Goal: Information Seeking & Learning: Compare options

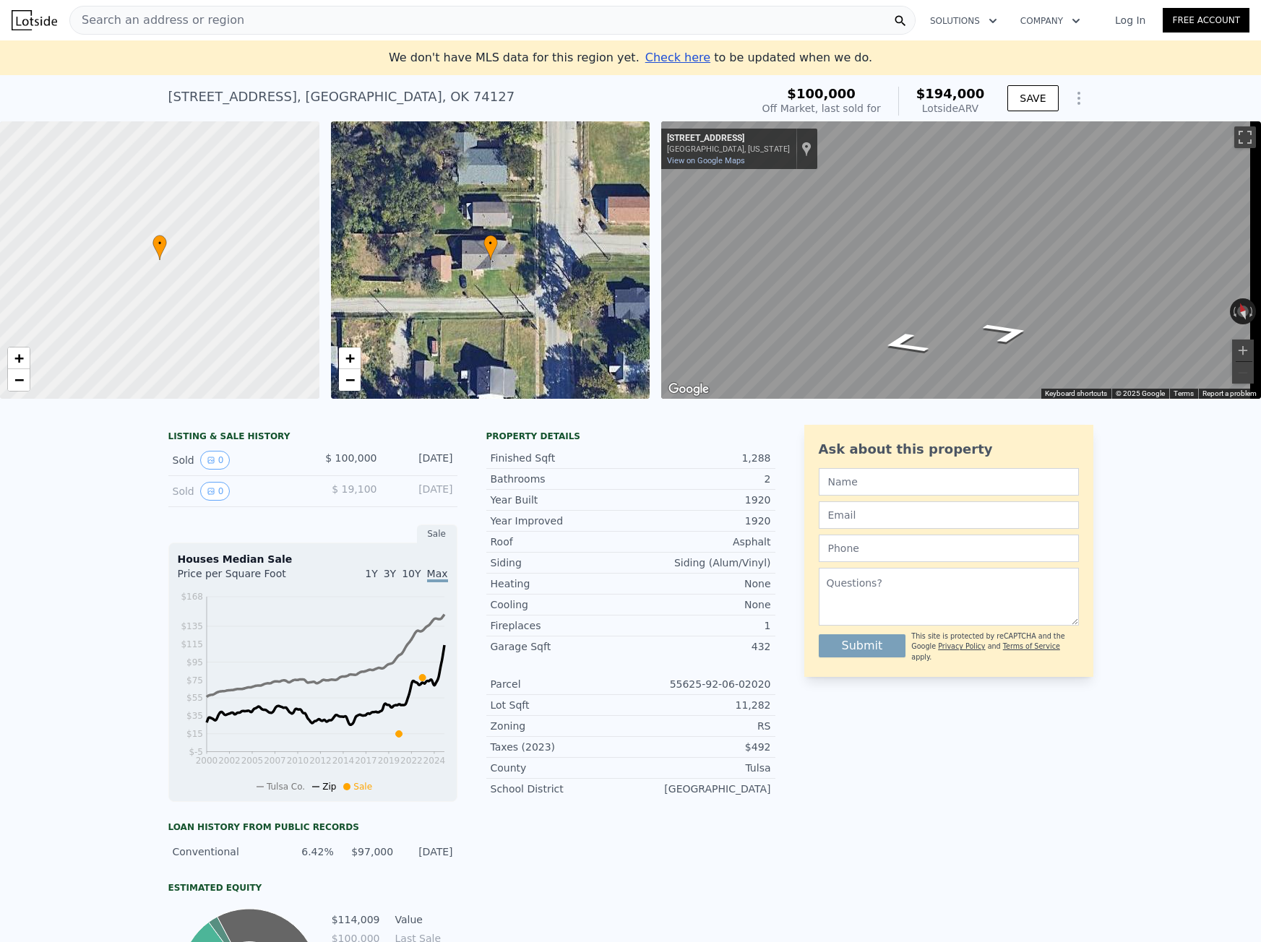
click at [184, 32] on div "Search an address or region" at bounding box center [157, 20] width 174 height 27
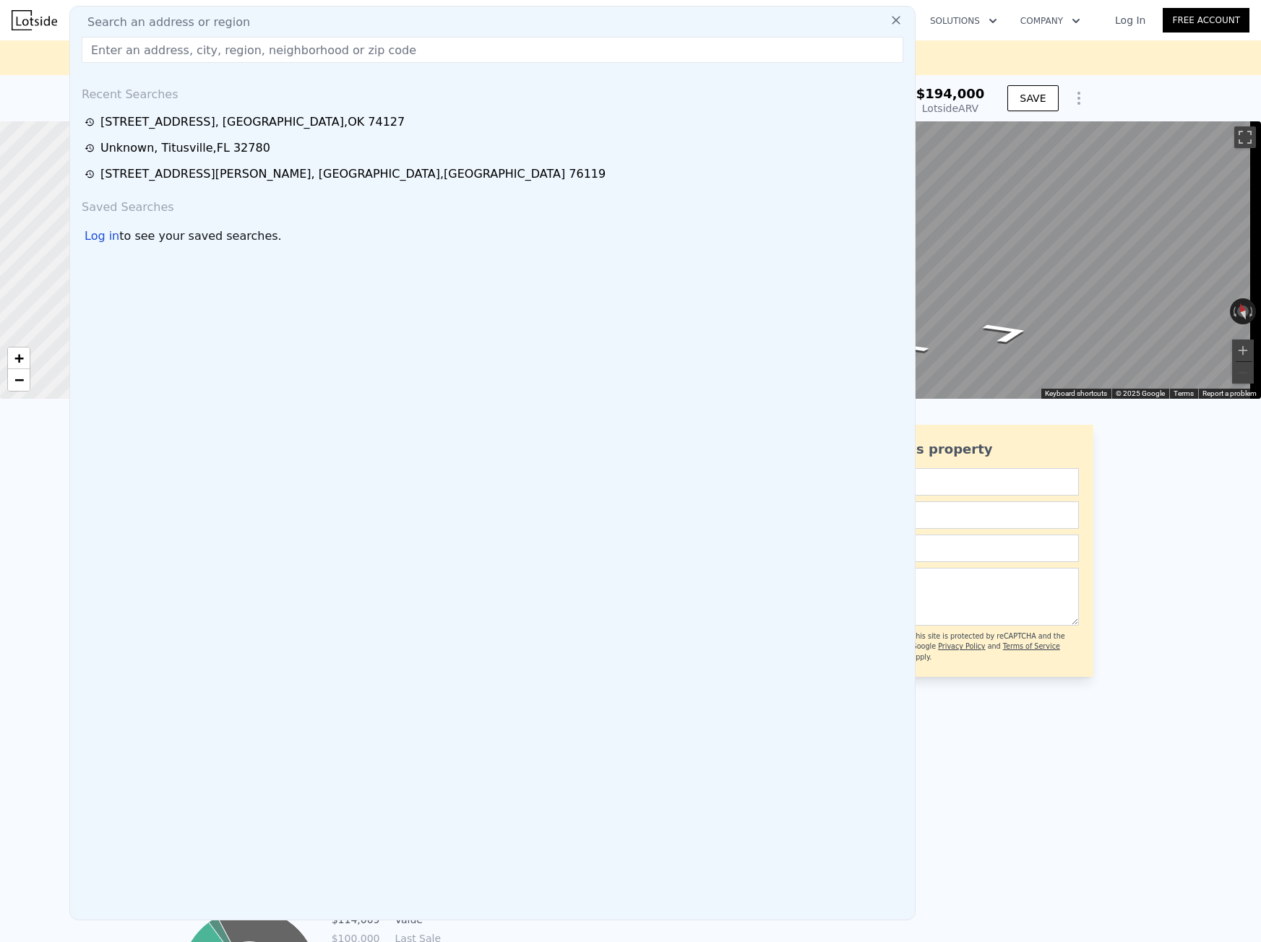
click at [168, 56] on input "text" at bounding box center [493, 50] width 822 height 26
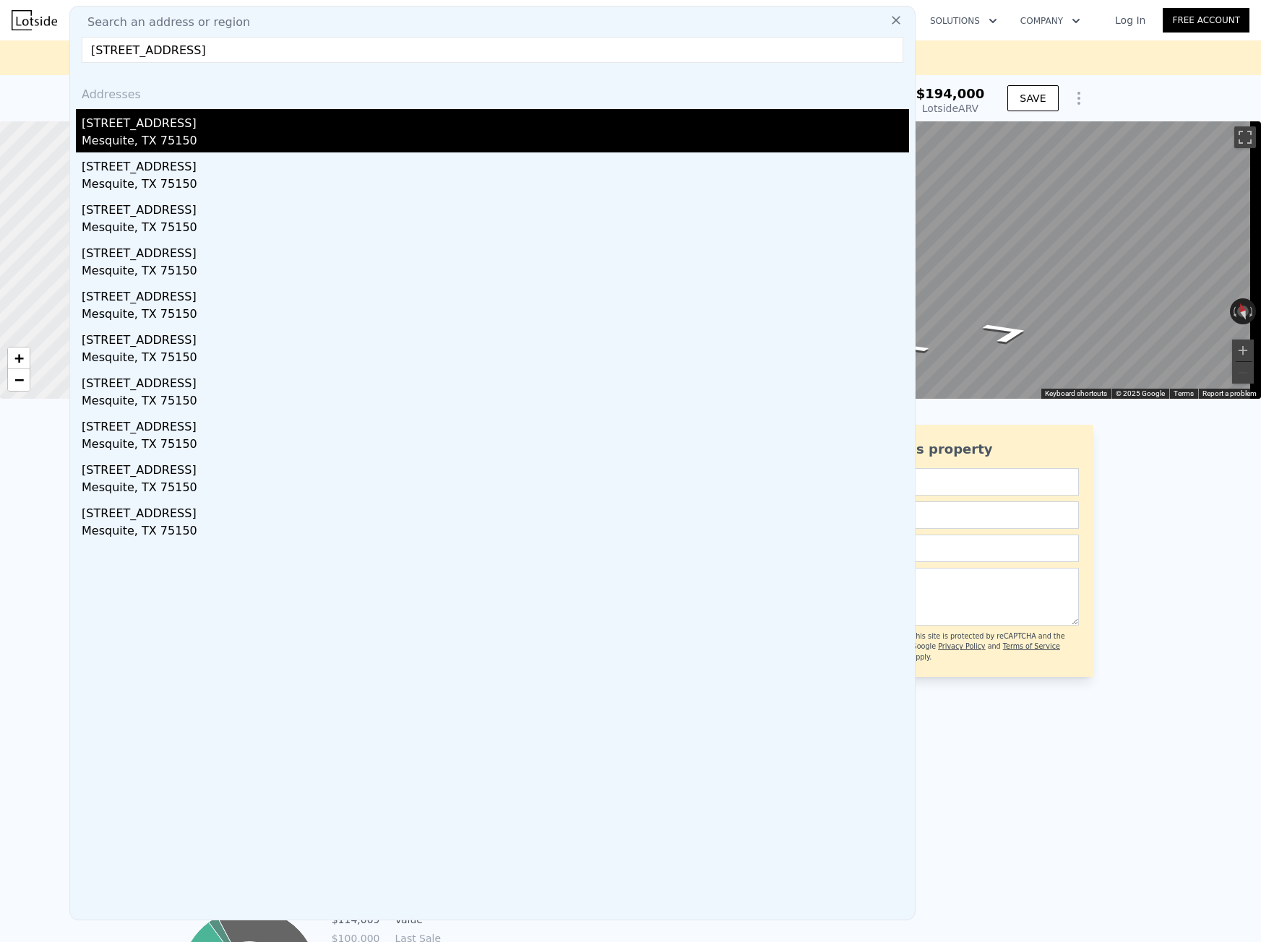
type input "[STREET_ADDRESS]"
click at [168, 113] on div "[STREET_ADDRESS]" at bounding box center [496, 120] width 828 height 23
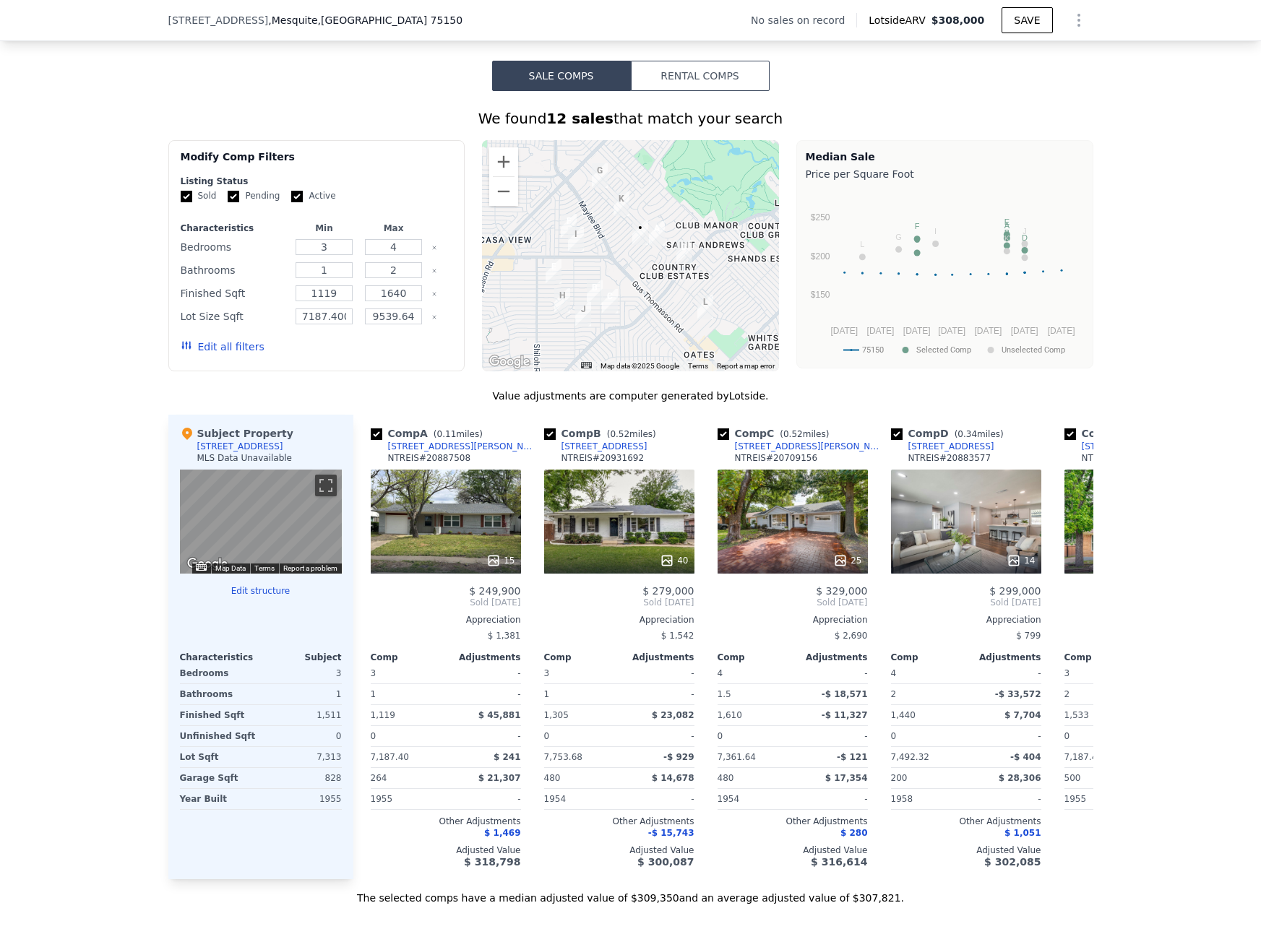
scroll to position [1031, 0]
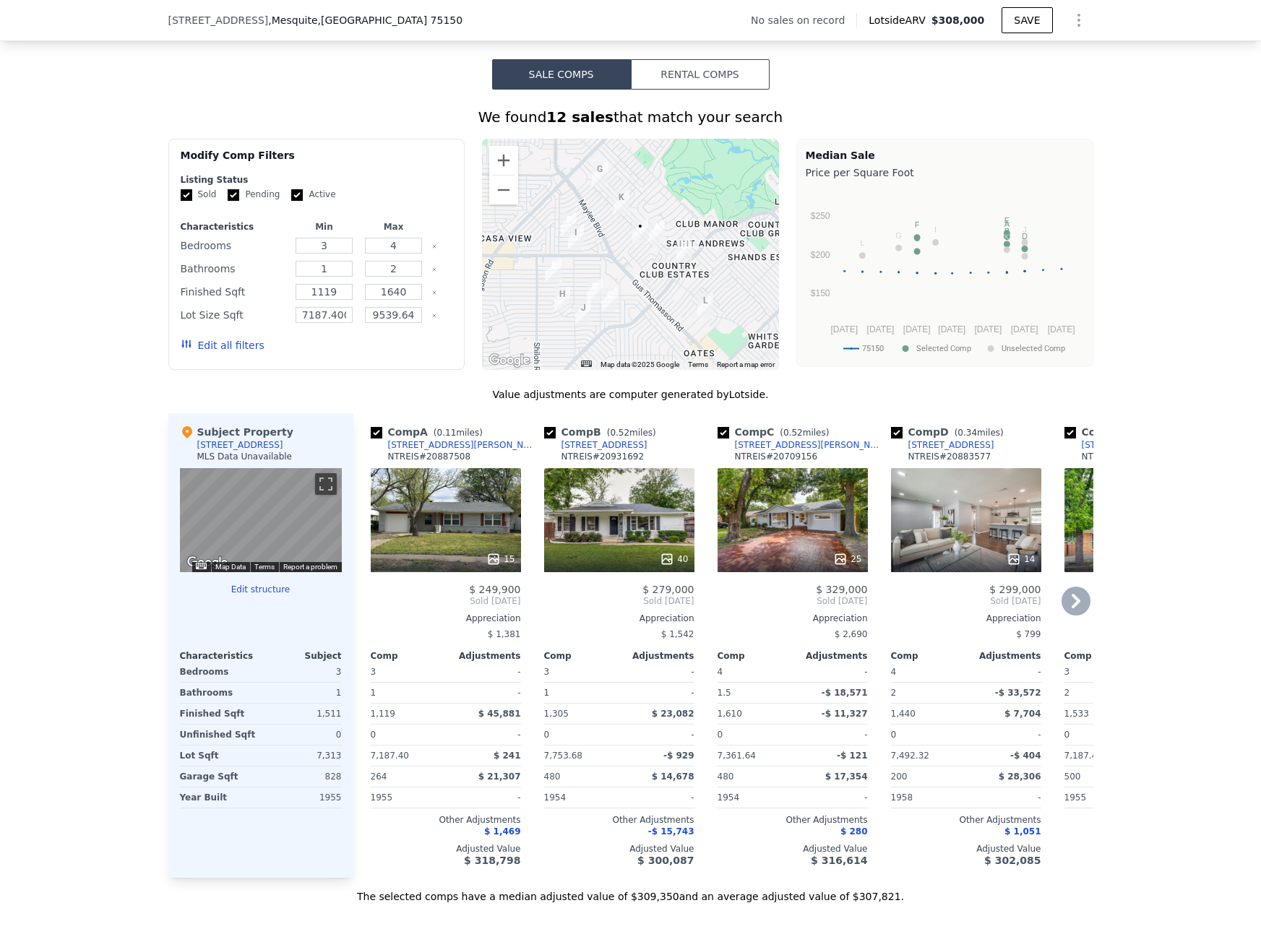
click at [446, 451] on div "[STREET_ADDRESS][PERSON_NAME]" at bounding box center [463, 445] width 150 height 12
click at [622, 451] on div "[STREET_ADDRESS]" at bounding box center [605, 445] width 86 height 12
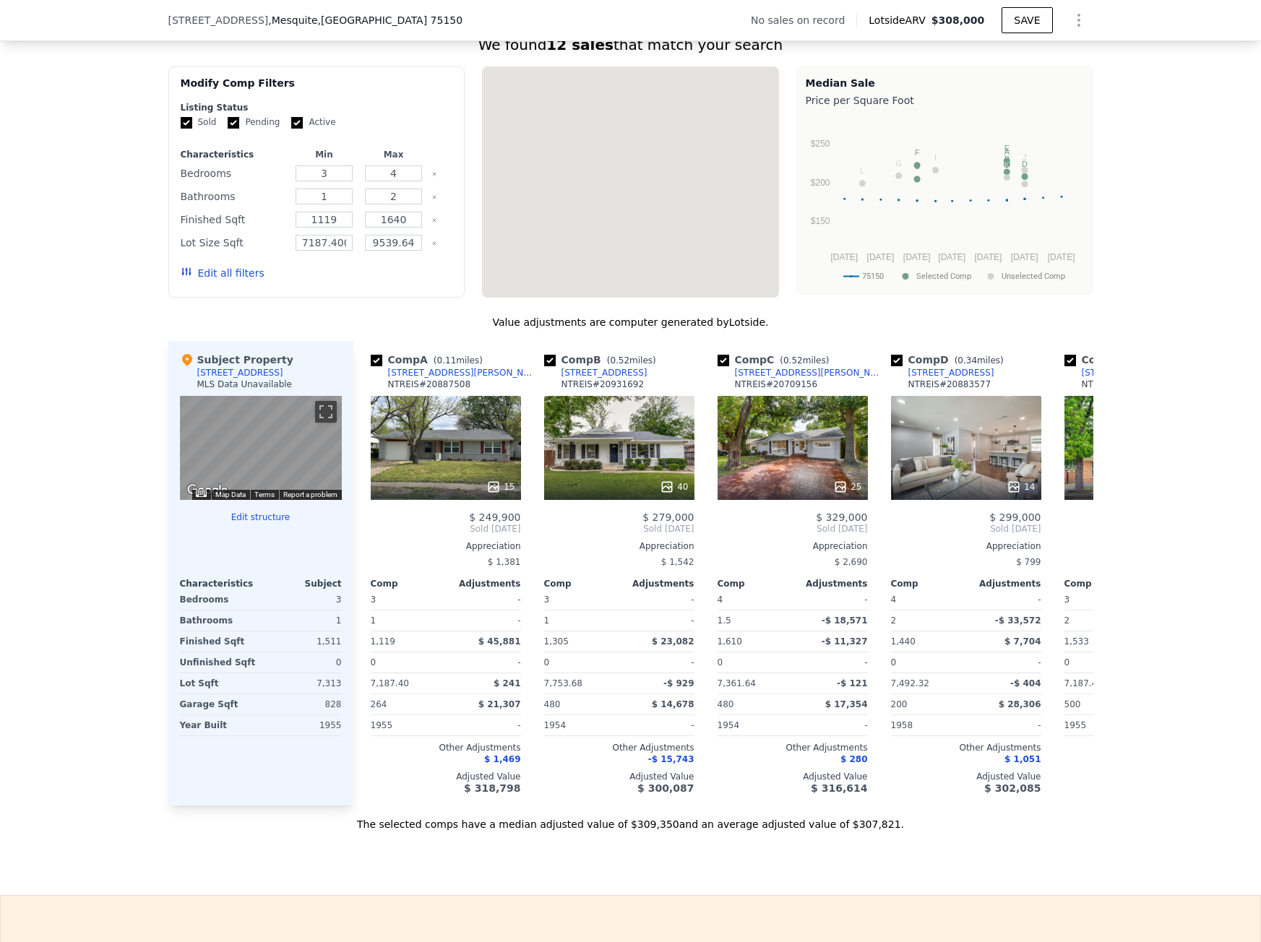
scroll to position [1175, 0]
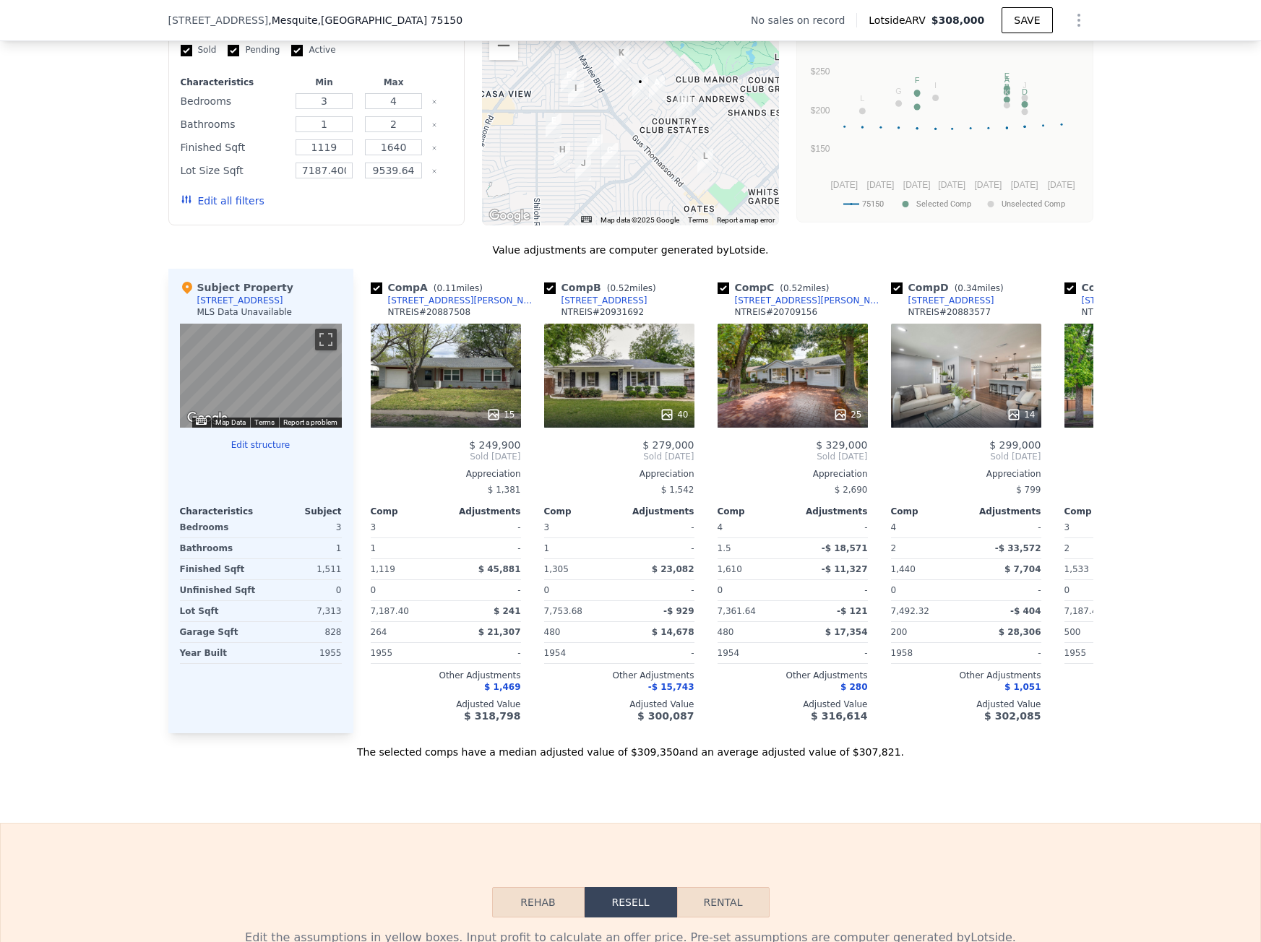
click at [502, 755] on div "The selected comps have a median adjusted value of $309,350 and an average adju…" at bounding box center [630, 747] width 925 height 26
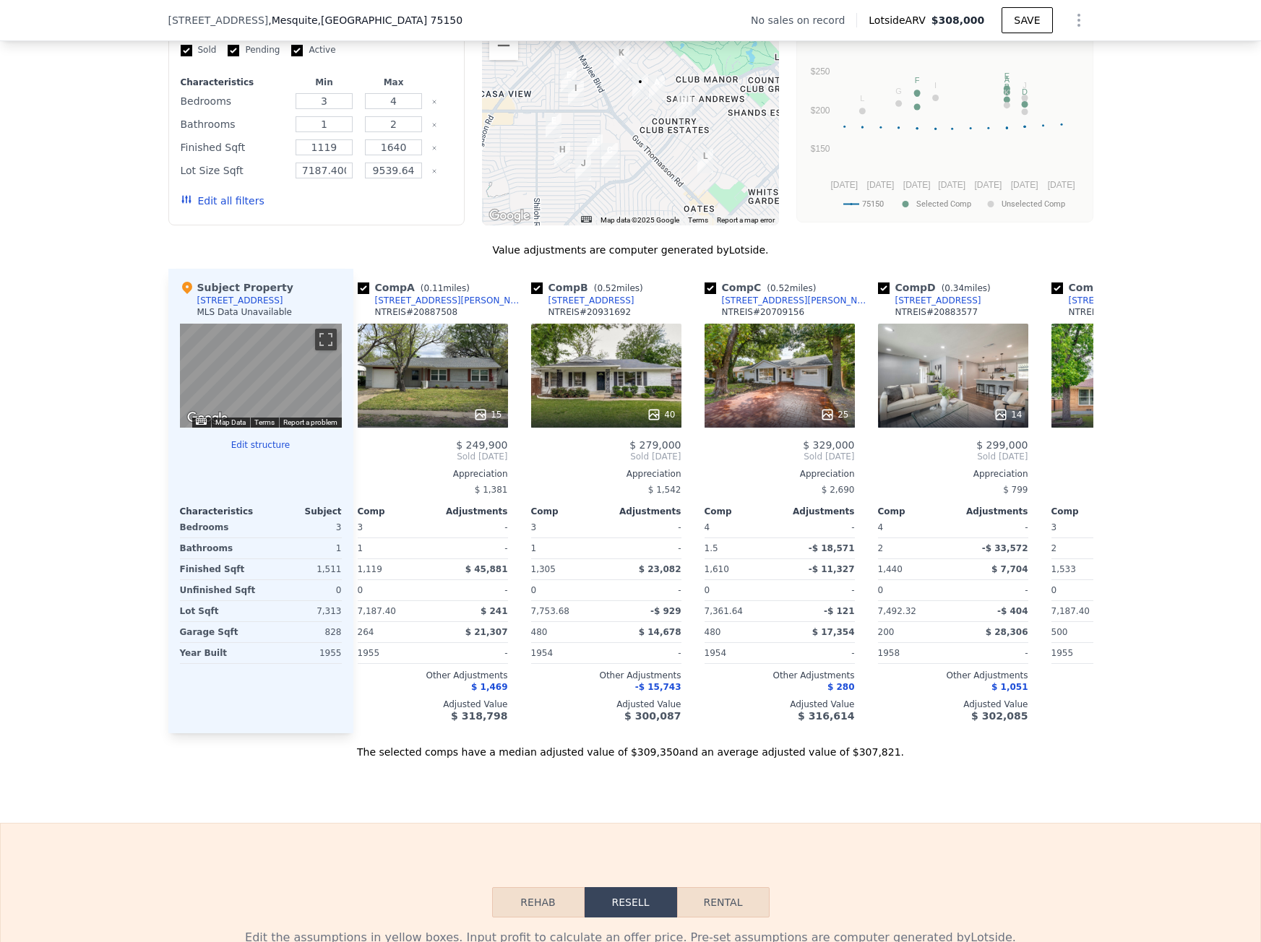
scroll to position [0, 0]
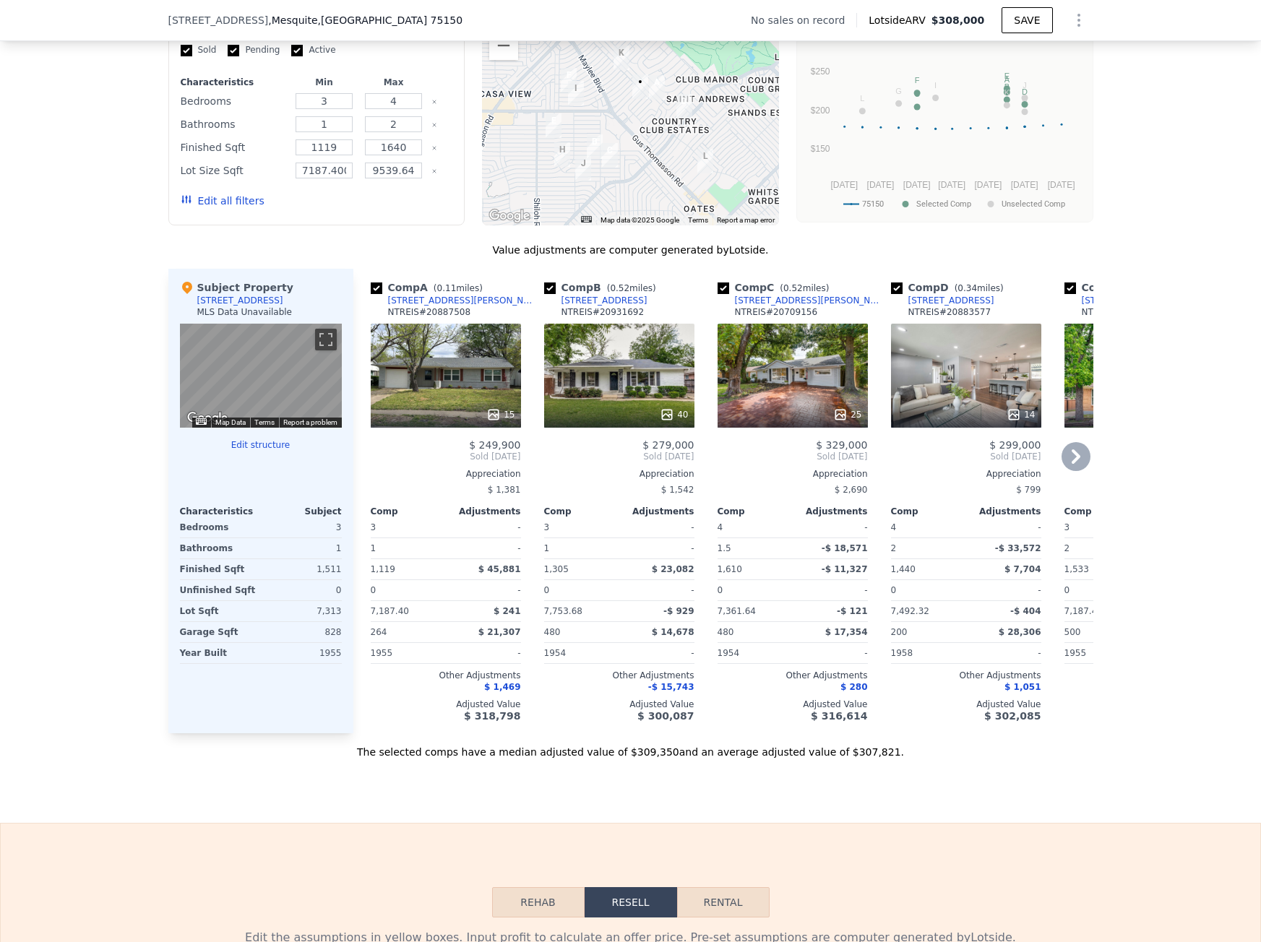
click at [559, 734] on div "Comp A ( 0.11 miles) 4812 [PERSON_NAME] Dr NTREIS # 20887508 15 $ 249,900 Sold …" at bounding box center [723, 501] width 740 height 465
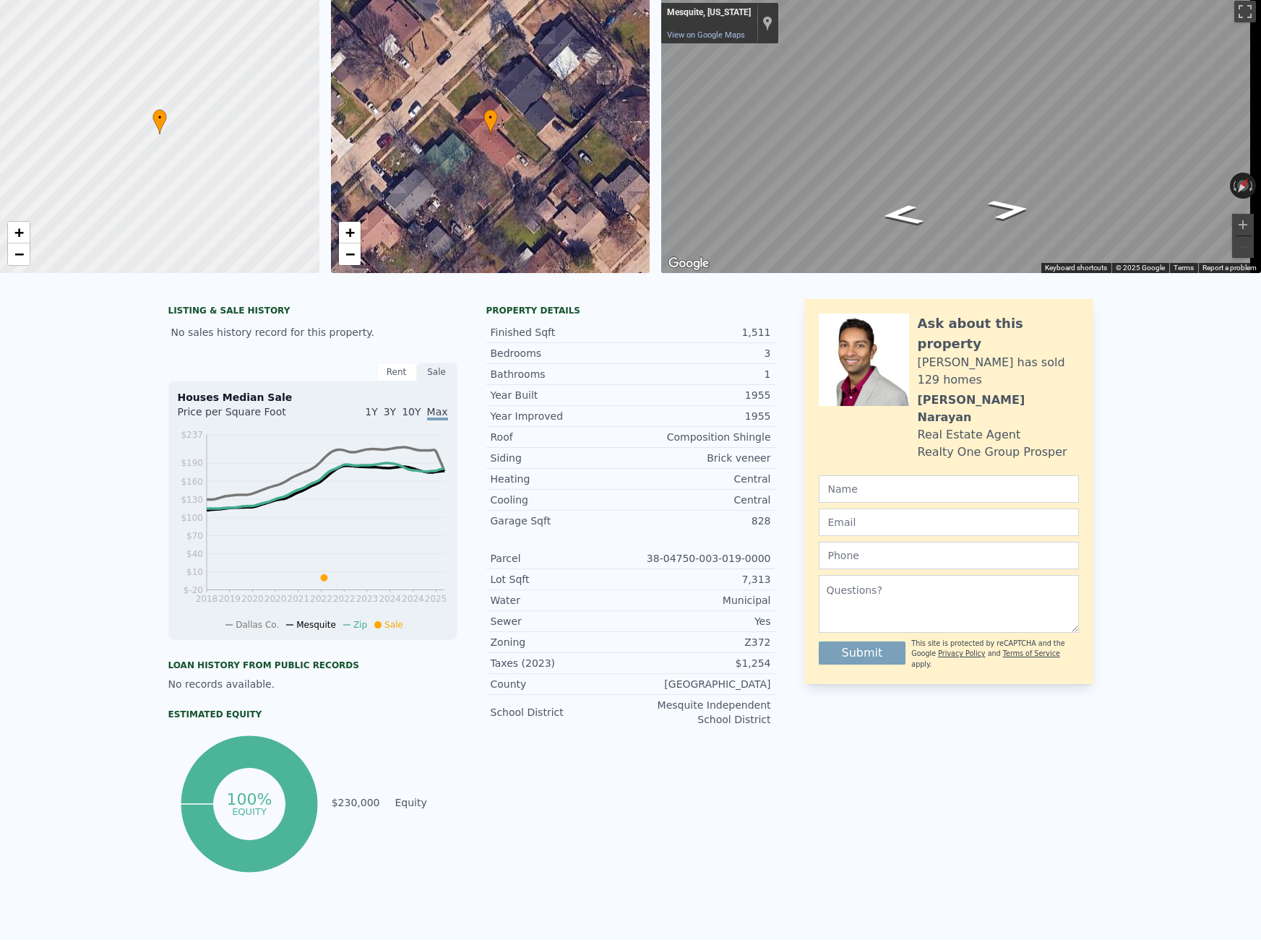
scroll to position [5, 0]
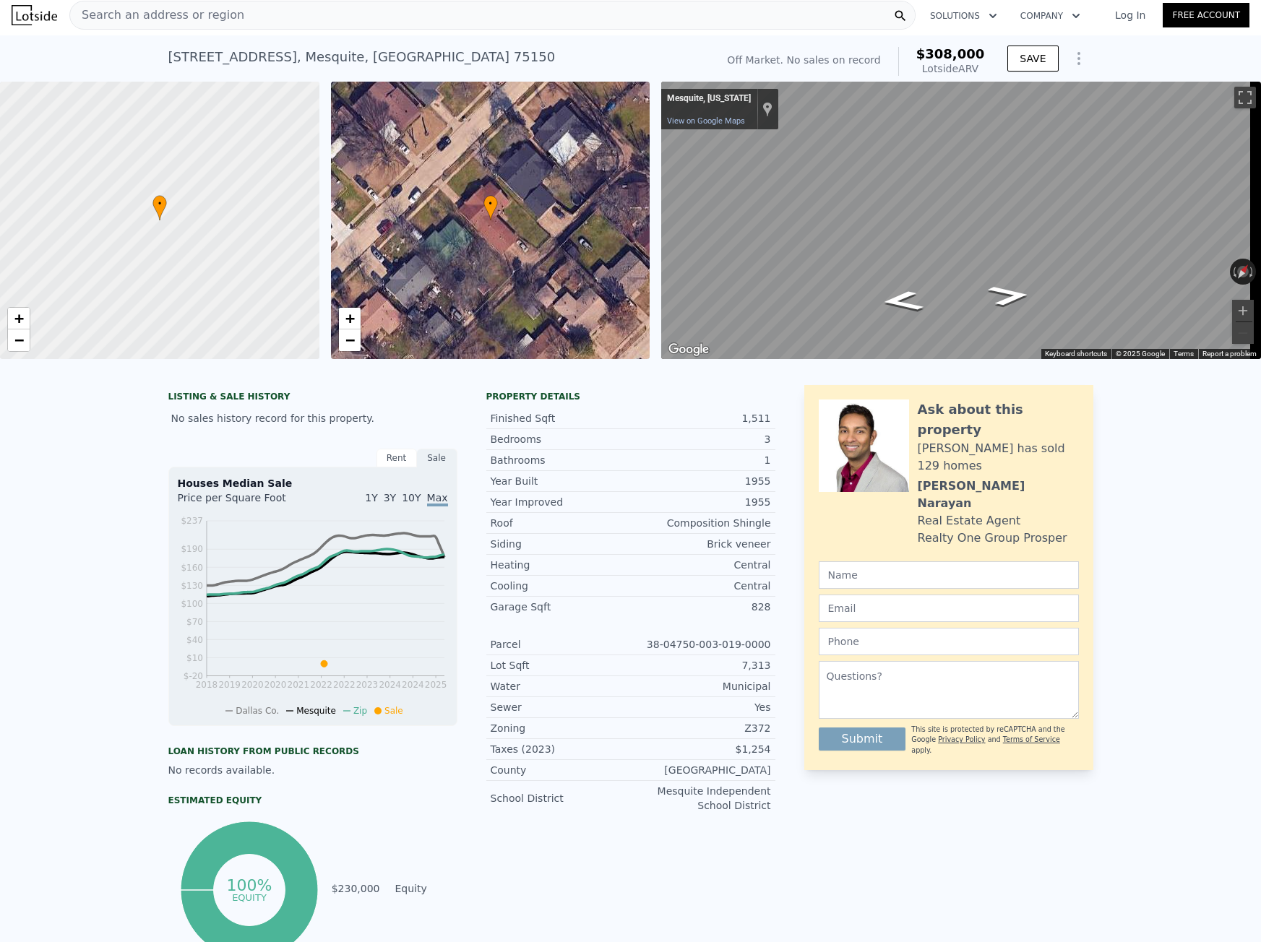
click at [139, 17] on span "Search an address or region" at bounding box center [157, 15] width 174 height 17
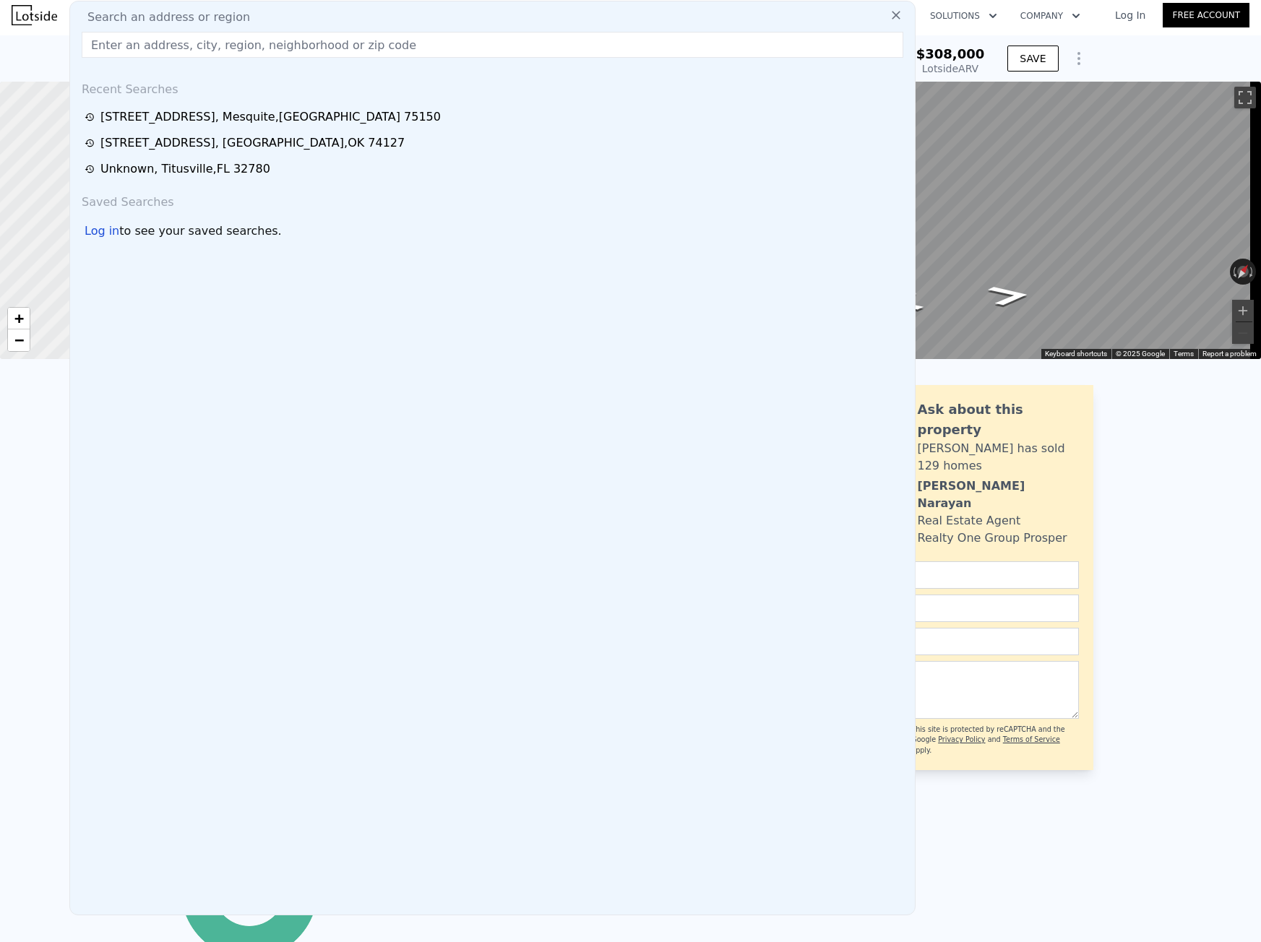
click at [139, 33] on input "text" at bounding box center [493, 45] width 822 height 26
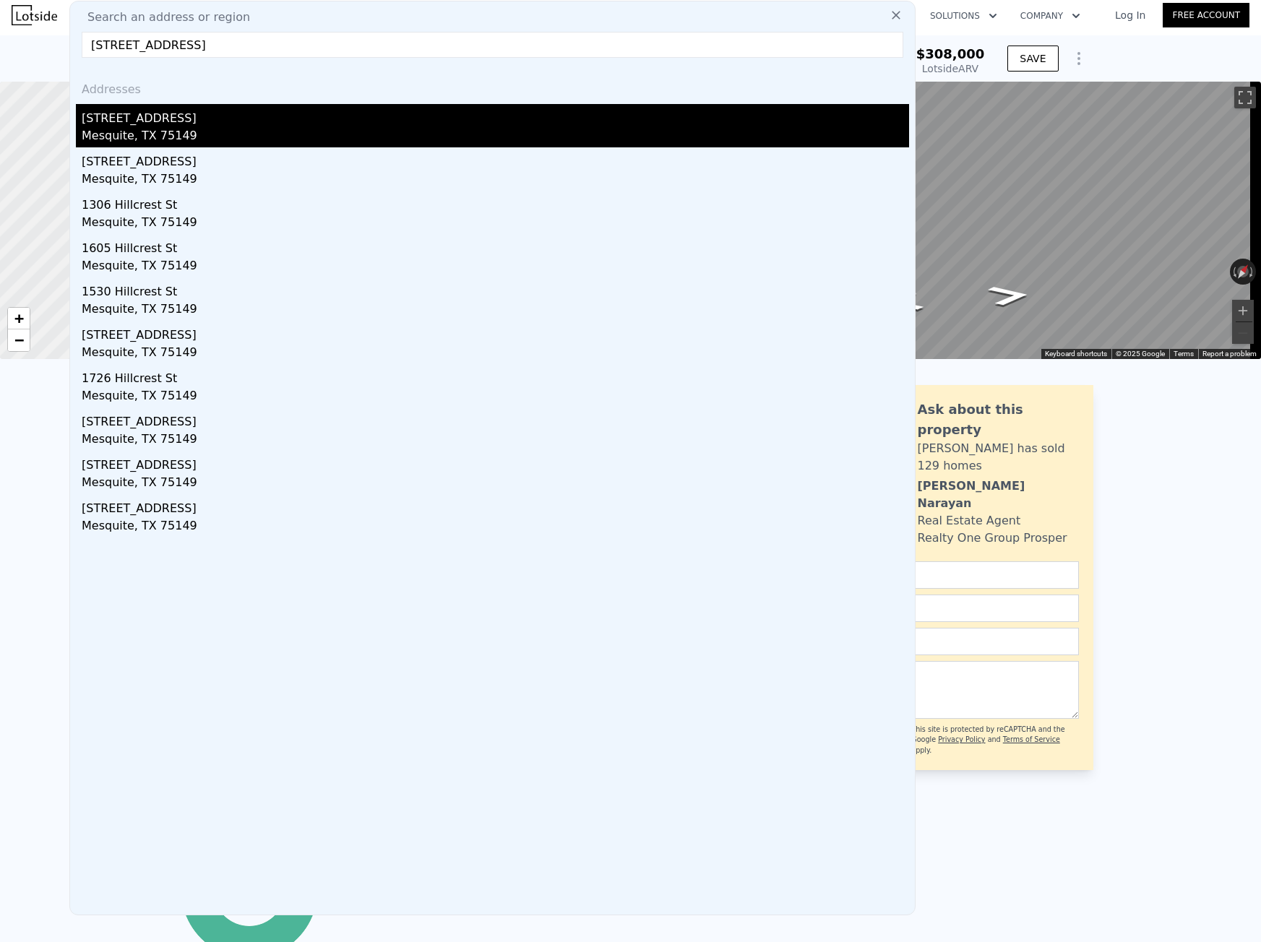
type input "[STREET_ADDRESS]"
click at [150, 110] on div "[STREET_ADDRESS]" at bounding box center [496, 115] width 828 height 23
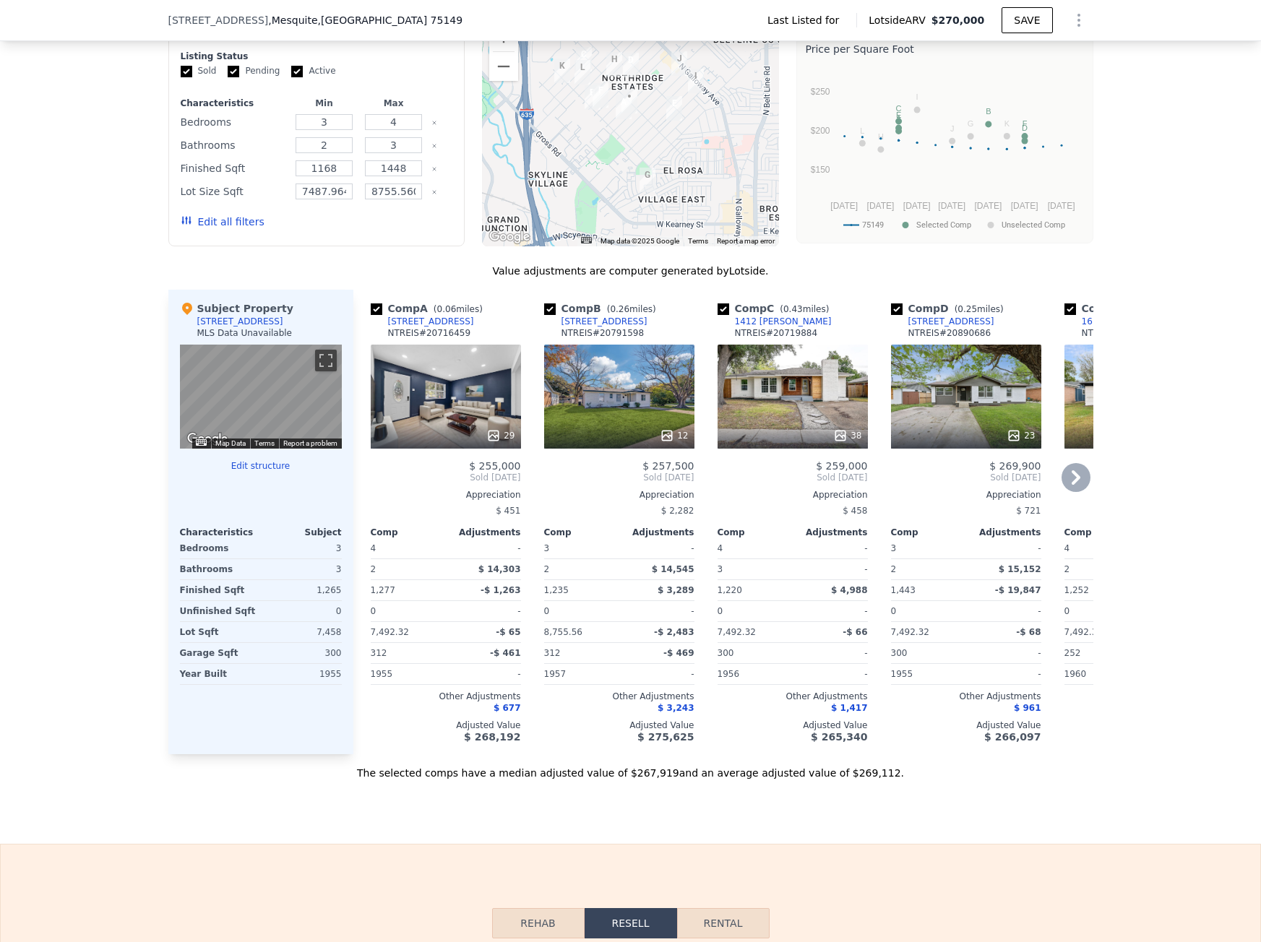
scroll to position [1012, 0]
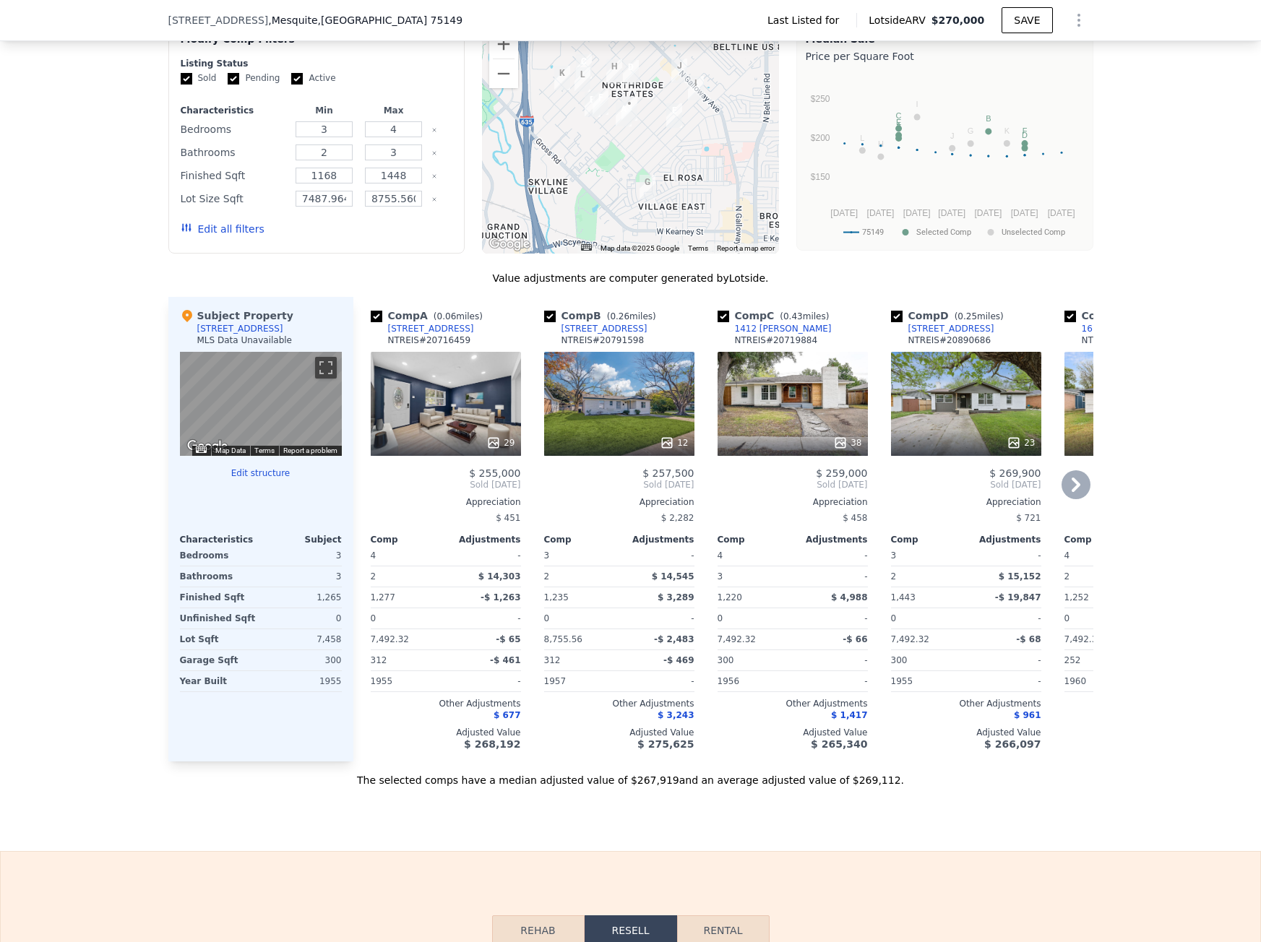
click at [521, 412] on div "Comp A ( 0.06 miles) [STREET_ADDRESS] 29 $ 255,000 Sold [DATE] Appreciation $ 4…" at bounding box center [723, 529] width 740 height 465
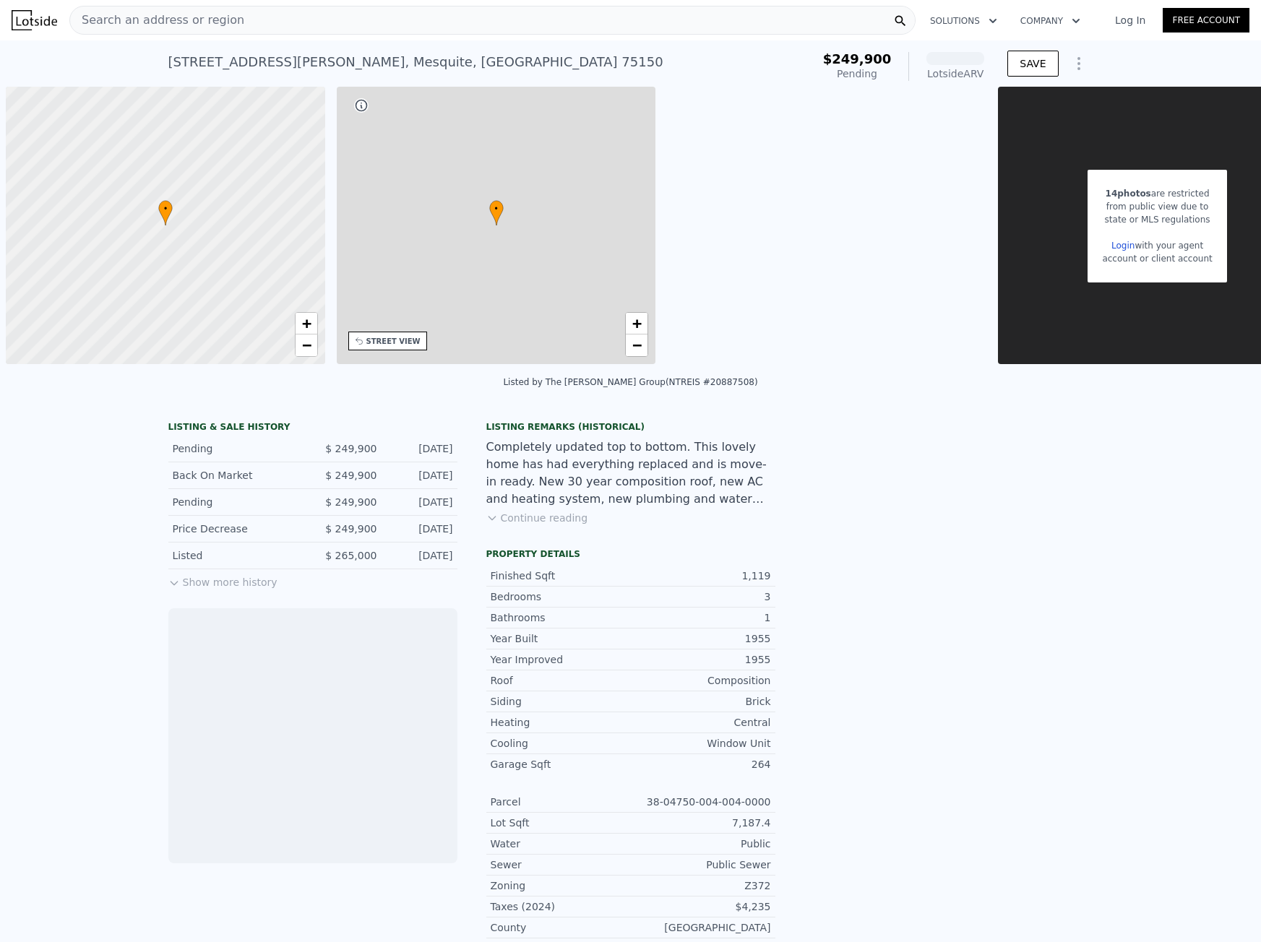
scroll to position [0, 6]
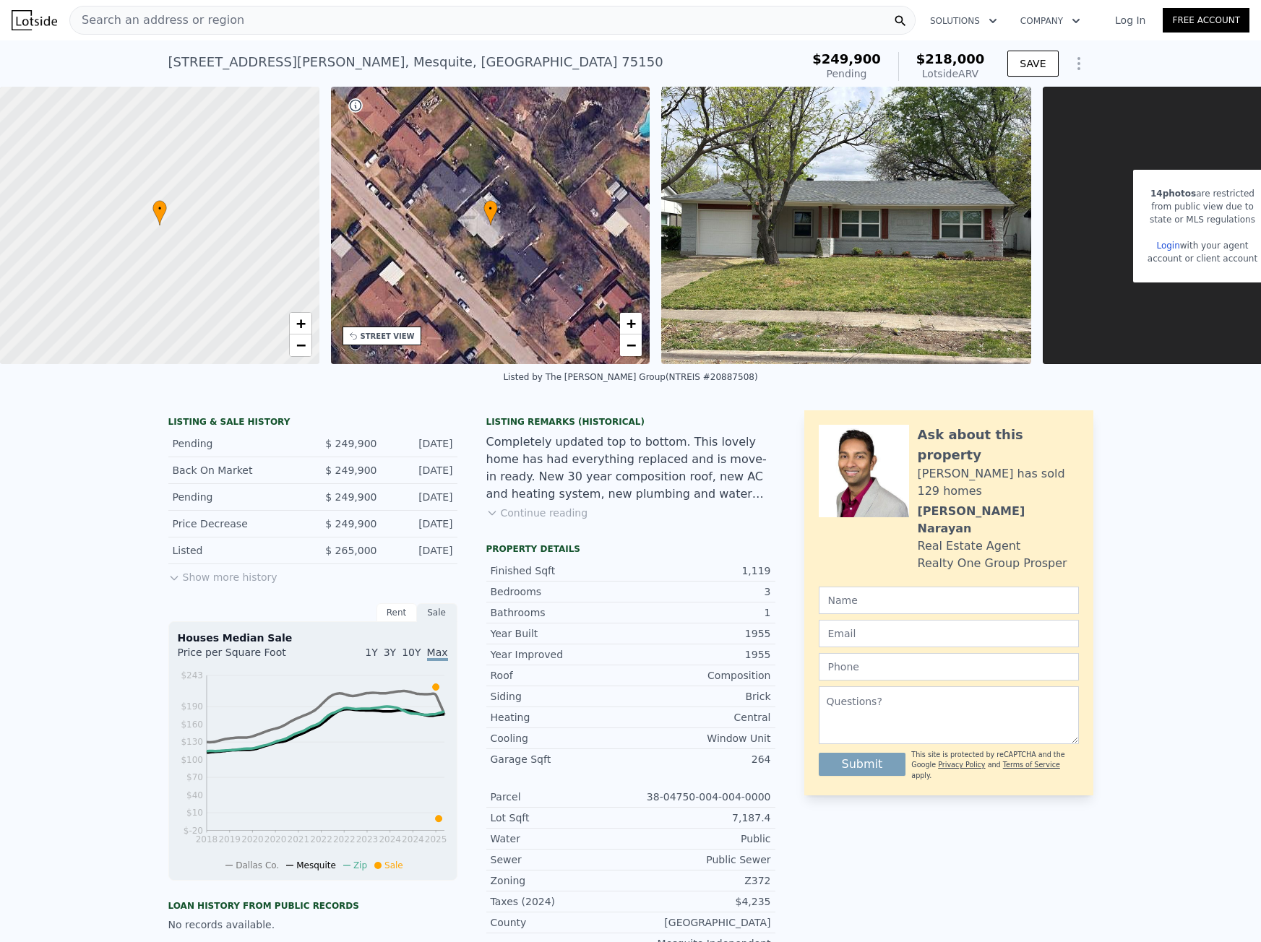
click at [231, 59] on div "4812 Sandra Lynn Dr , Mesquite , TX 75150" at bounding box center [415, 62] width 495 height 20
copy div "4812 Sandra Lynn Dr , Mesquite , TX 75150 Pending from $249,900 (~ARV $218k )"
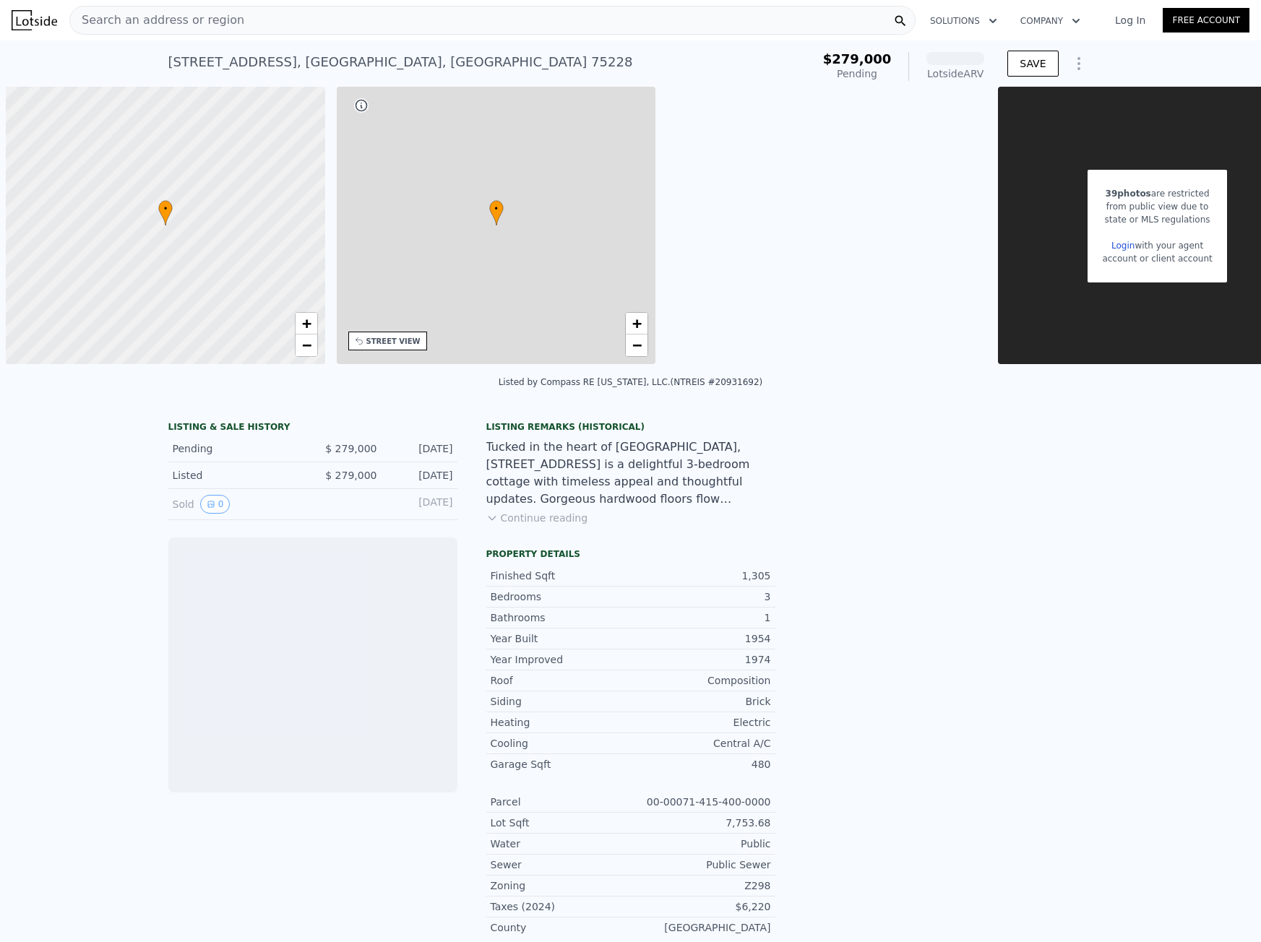
scroll to position [0, 6]
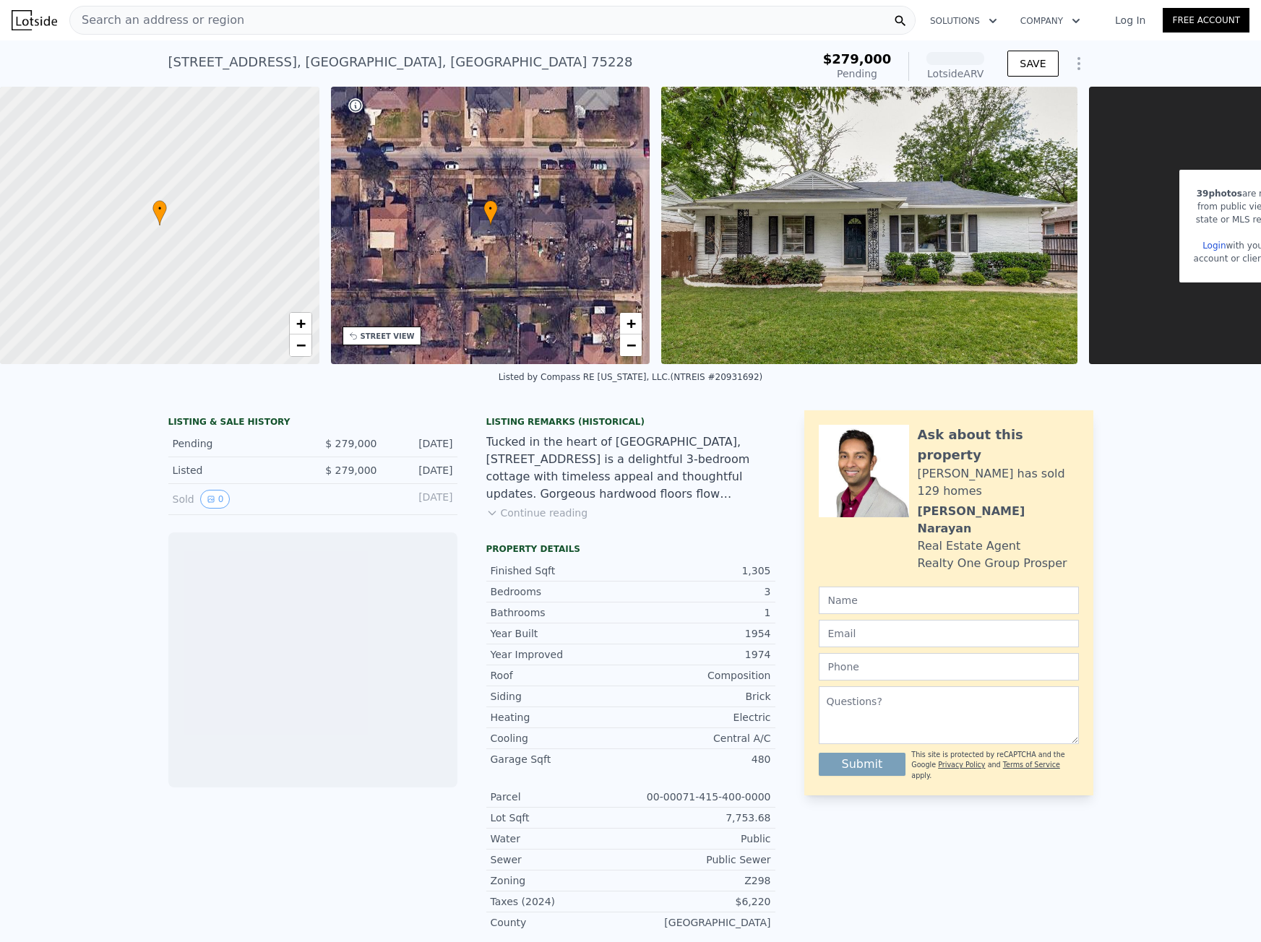
click at [335, 69] on div "3226 San Marcus Ave , Dallas County , TX 75228" at bounding box center [400, 62] width 465 height 20
copy div "3226 San Marcus Ave , Dallas County , TX 75228 Pending from $279k (~ARV )"
